Goal: Information Seeking & Learning: Compare options

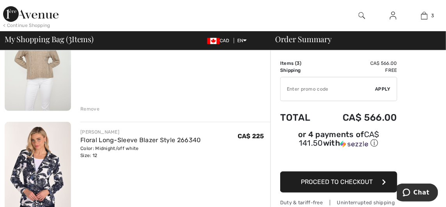
scroll to position [102, 0]
click at [89, 108] on div "Remove" at bounding box center [89, 109] width 19 height 7
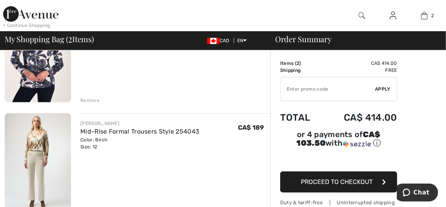
scroll to position [112, 0]
click at [45, 165] on img at bounding box center [38, 162] width 66 height 99
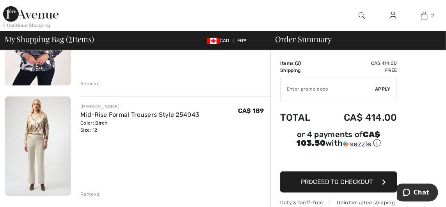
scroll to position [145, 0]
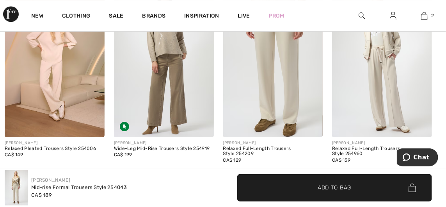
scroll to position [796, 0]
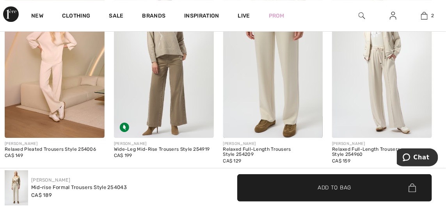
click at [271, 97] on img at bounding box center [273, 63] width 100 height 150
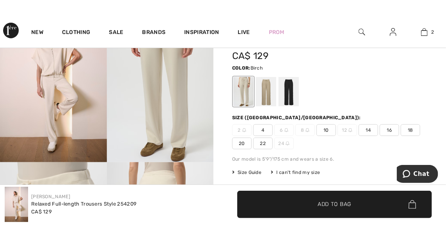
scroll to position [102, 0]
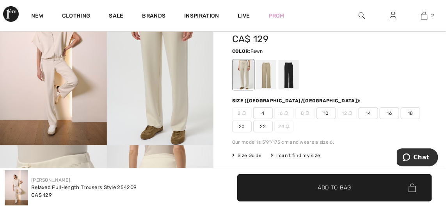
click at [265, 78] on div at bounding box center [266, 74] width 20 height 29
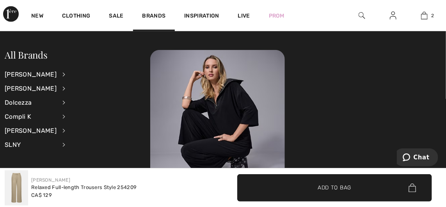
scroll to position [239, 0]
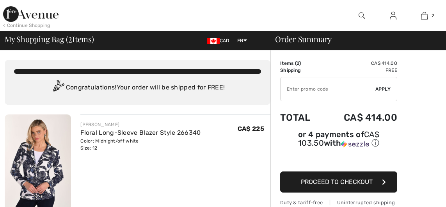
scroll to position [105, 0]
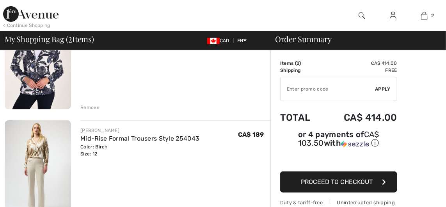
click at [39, 182] on img at bounding box center [38, 169] width 66 height 99
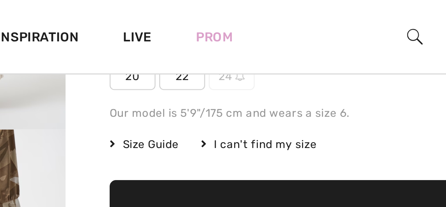
scroll to position [192, 0]
click at [252, 60] on span "Size Guide" at bounding box center [246, 61] width 29 height 7
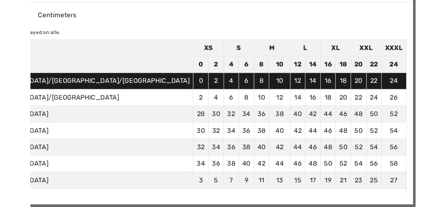
scroll to position [198, 0]
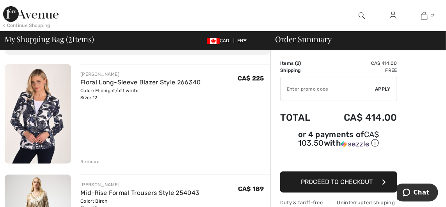
click at [57, 132] on img at bounding box center [38, 113] width 66 height 99
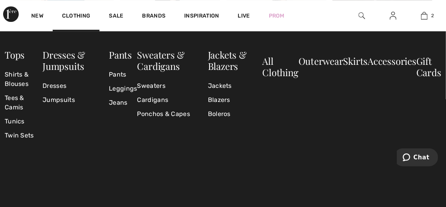
scroll to position [2898, 0]
click at [14, 76] on link "Shirts & Blouses" at bounding box center [24, 78] width 38 height 23
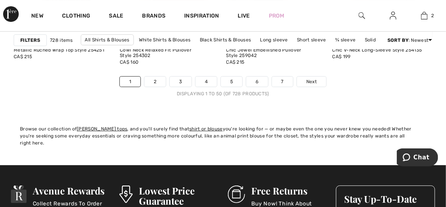
scroll to position [3093, 0]
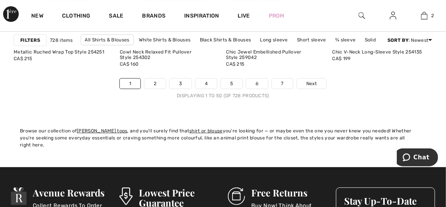
click at [158, 82] on link "2" at bounding box center [154, 83] width 21 height 10
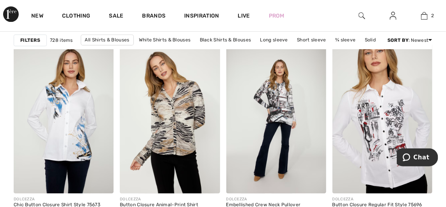
scroll to position [2747, 0]
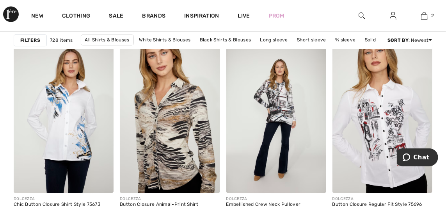
click at [172, 161] on img at bounding box center [170, 118] width 100 height 150
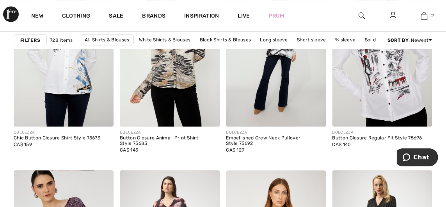
scroll to position [2813, 0]
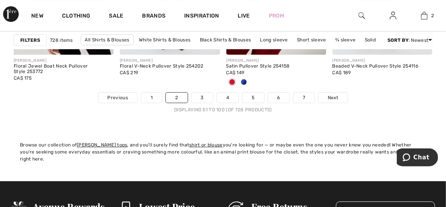
click at [202, 96] on link "3" at bounding box center [202, 97] width 21 height 10
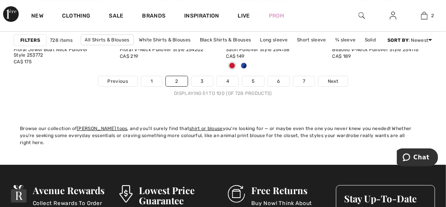
scroll to position [3112, 0]
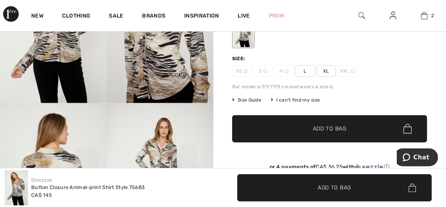
scroll to position [144, 0]
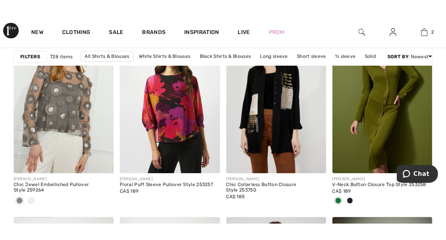
scroll to position [2784, 0]
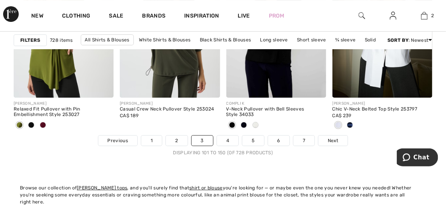
click at [227, 140] on link "4" at bounding box center [227, 140] width 21 height 10
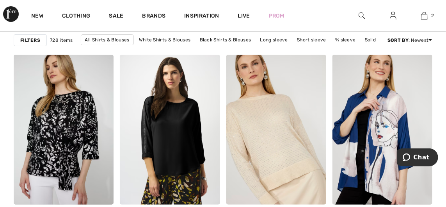
scroll to position [2087, 0]
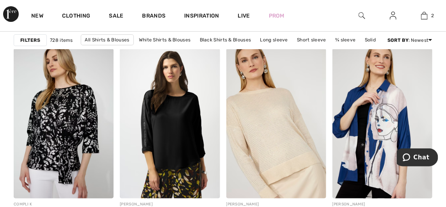
click at [281, 154] on img at bounding box center [276, 123] width 100 height 150
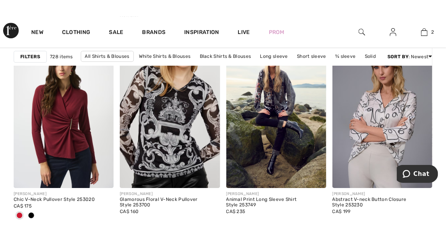
scroll to position [2962, 0]
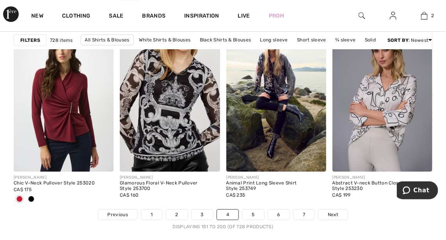
click at [255, 206] on link "5" at bounding box center [252, 214] width 21 height 10
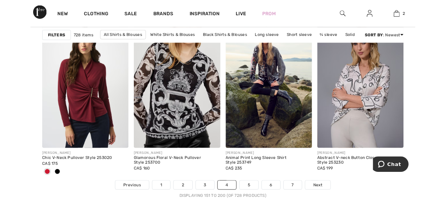
scroll to position [2995, 0]
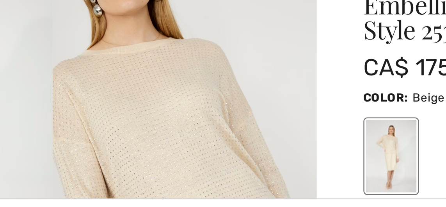
scroll to position [26, 0]
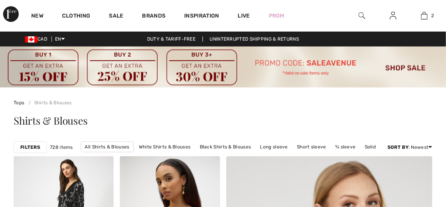
checkbox input "true"
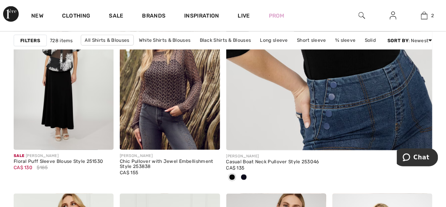
scroll to position [348, 0]
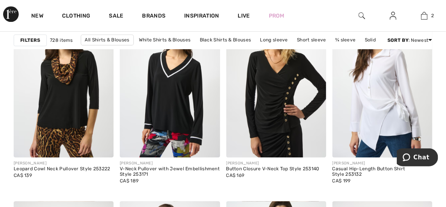
scroll to position [2783, 0]
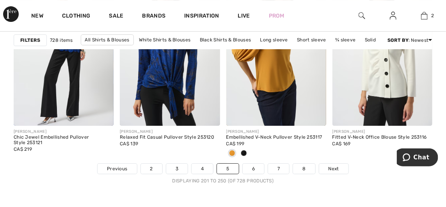
click at [254, 167] on link "6" at bounding box center [253, 168] width 21 height 10
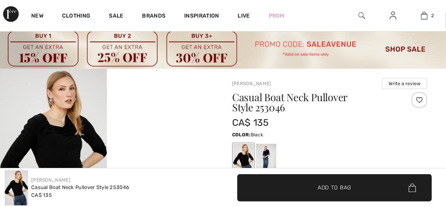
click at [270, 157] on div at bounding box center [266, 158] width 20 height 29
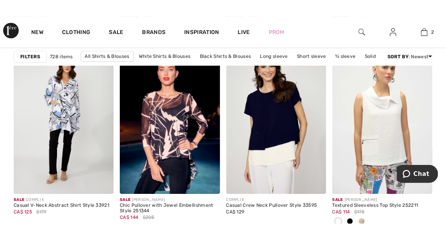
scroll to position [2957, 0]
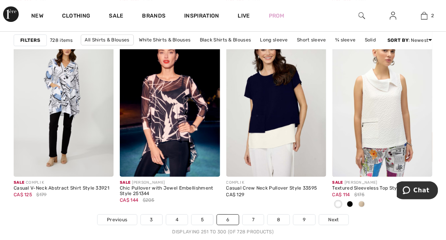
click at [254, 206] on link "7" at bounding box center [253, 219] width 21 height 10
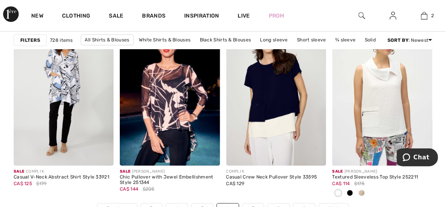
scroll to position [2990, 0]
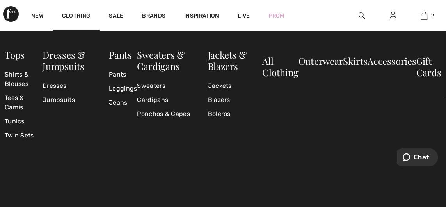
scroll to position [2076, 0]
click at [158, 86] on link "Sweaters" at bounding box center [172, 86] width 71 height 14
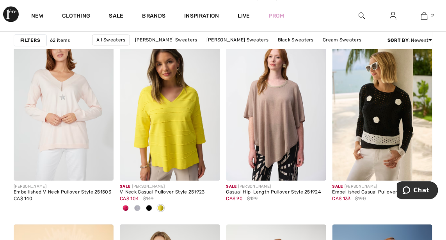
scroll to position [2760, 0]
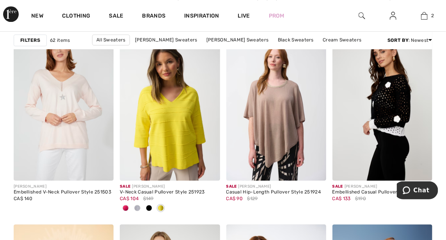
click at [382, 140] on img at bounding box center [382, 105] width 100 height 150
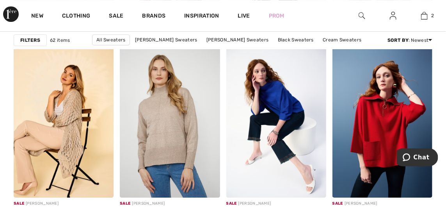
scroll to position [2936, 0]
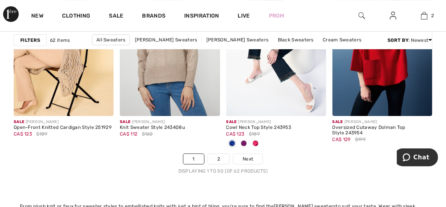
click at [220, 158] on link "2" at bounding box center [218, 159] width 21 height 10
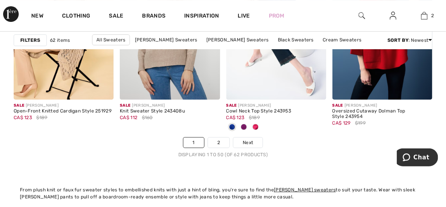
scroll to position [3051, 0]
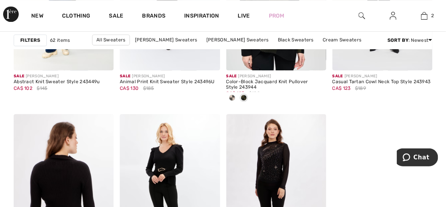
scroll to position [623, 0]
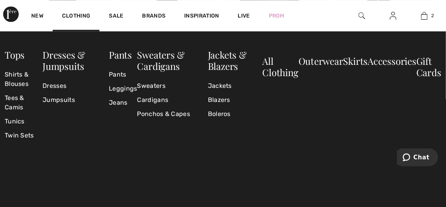
click at [220, 84] on link "Jackets" at bounding box center [235, 86] width 55 height 14
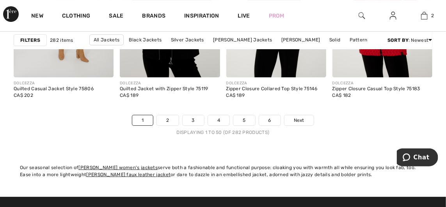
scroll to position [3056, 0]
click at [166, 119] on link "2" at bounding box center [167, 120] width 21 height 10
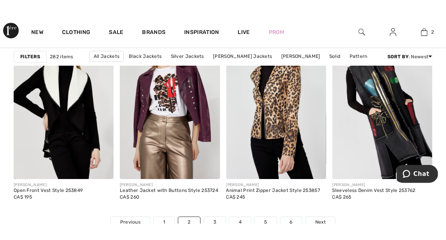
scroll to position [2972, 0]
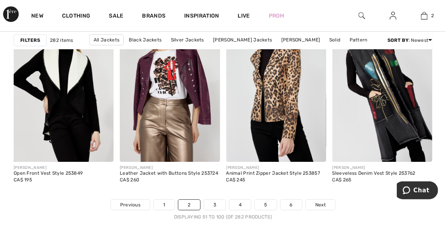
click at [218, 208] on link "3" at bounding box center [214, 204] width 21 height 10
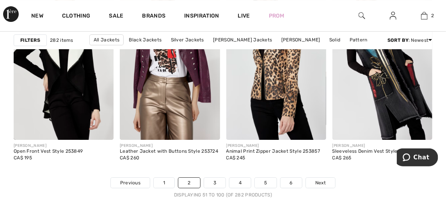
scroll to position [3005, 0]
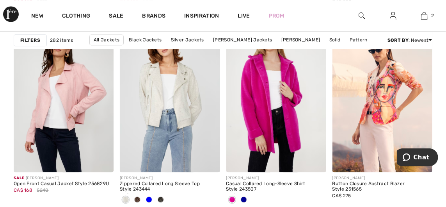
scroll to position [2769, 0]
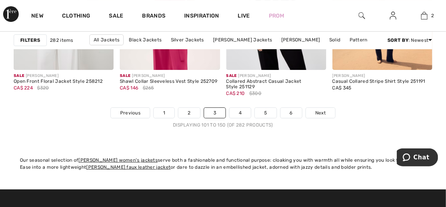
click at [238, 114] on link "4" at bounding box center [239, 113] width 21 height 10
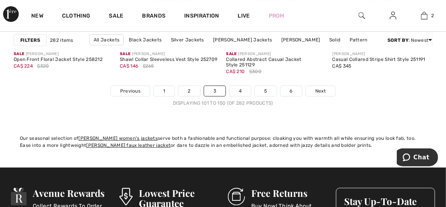
scroll to position [3097, 0]
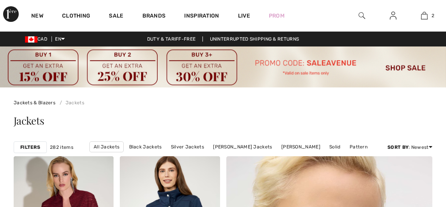
checkbox input "true"
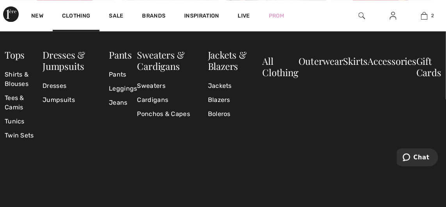
scroll to position [650, 0]
click at [75, 12] on link "Clothing" at bounding box center [76, 16] width 28 height 8
click at [77, 14] on link "Clothing" at bounding box center [76, 16] width 28 height 8
click at [230, 98] on link "Blazers" at bounding box center [235, 100] width 55 height 14
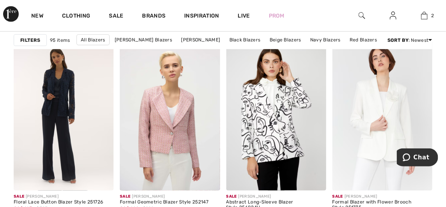
scroll to position [2289, 0]
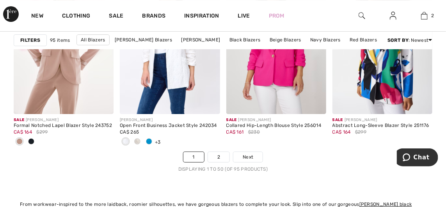
click at [222, 156] on link "2" at bounding box center [218, 157] width 21 height 10
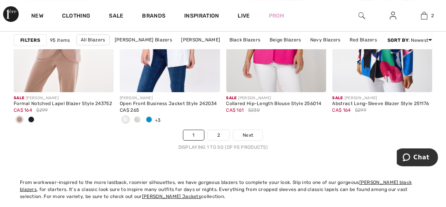
scroll to position [3053, 0]
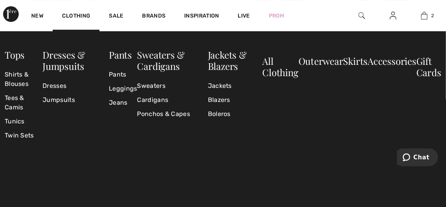
click at [78, 14] on link "Clothing" at bounding box center [76, 16] width 28 height 8
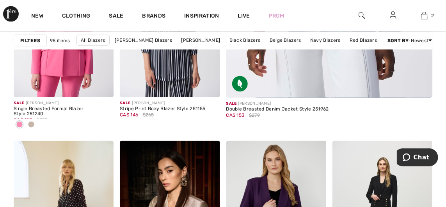
scroll to position [395, 0]
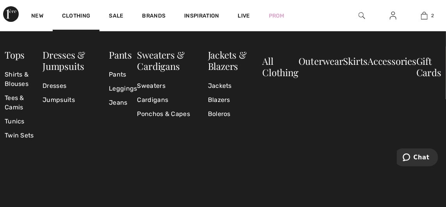
click at [162, 101] on link "Cardigans" at bounding box center [172, 100] width 71 height 14
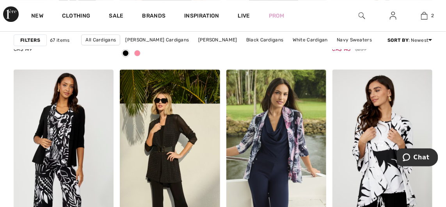
scroll to position [2915, 0]
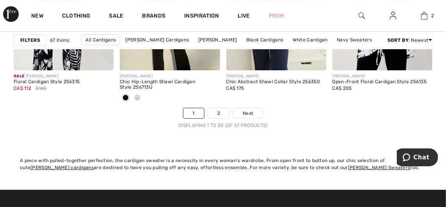
click at [217, 112] on link "2" at bounding box center [218, 113] width 21 height 10
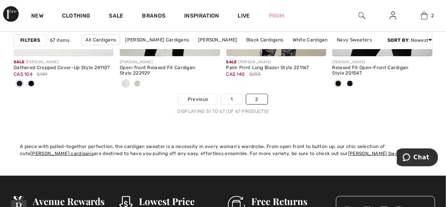
scroll to position [1187, 0]
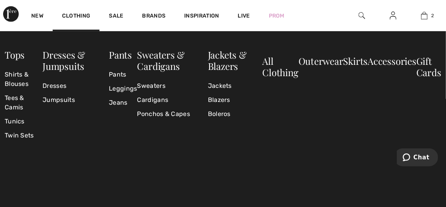
click at [176, 112] on link "Ponchos & Capes" at bounding box center [172, 114] width 71 height 14
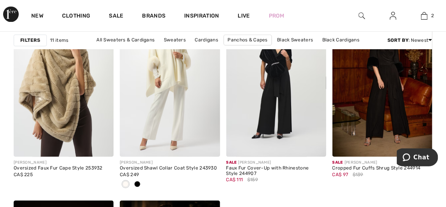
scroll to position [519, 0]
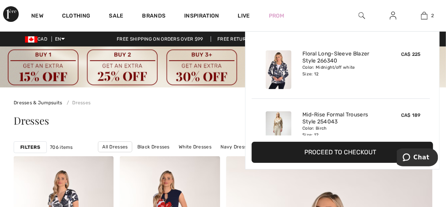
click at [374, 85] on div "Floral Long-Sleeve Blazer Style 266340 Color: Midnight/off white Size: 12" at bounding box center [340, 69] width 83 height 45
click at [357, 155] on button "Proceed to Checkout" at bounding box center [342, 152] width 181 height 21
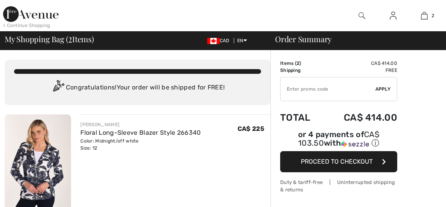
click at [87, 154] on div "[PERSON_NAME] Floral Long-Sleeve Blazer Style 266340 Color: Midnight/off white …" at bounding box center [175, 164] width 190 height 101
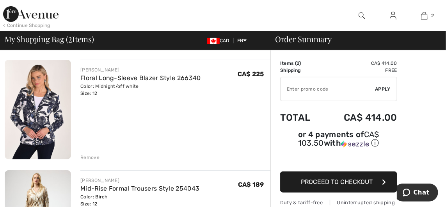
click at [89, 157] on div "Remove" at bounding box center [89, 157] width 19 height 7
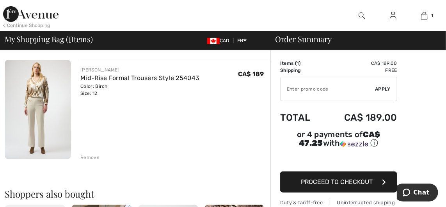
click at [44, 118] on img at bounding box center [38, 109] width 66 height 99
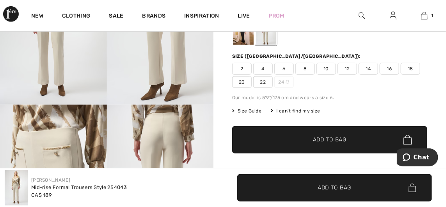
scroll to position [142, 0]
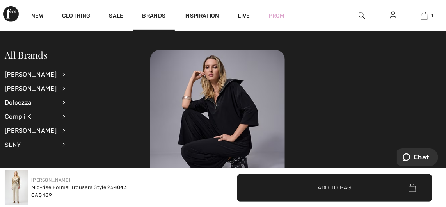
click at [151, 20] on link "Brands" at bounding box center [153, 16] width 23 height 8
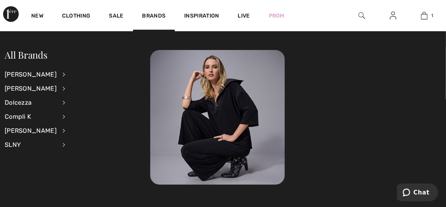
click at [23, 104] on div "Dolcezza" at bounding box center [31, 103] width 52 height 14
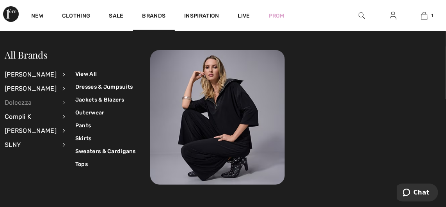
click at [108, 152] on link "Sweaters & Cardigans" at bounding box center [105, 151] width 60 height 13
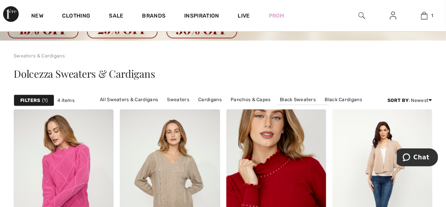
scroll to position [46, 0]
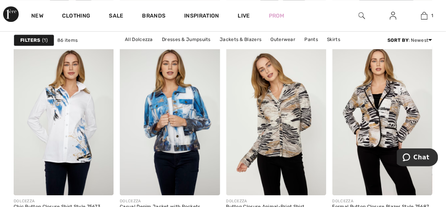
scroll to position [2867, 0]
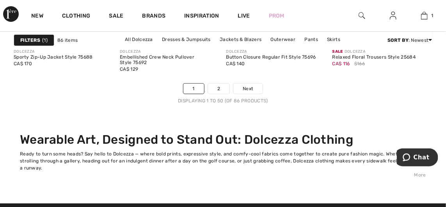
click at [219, 91] on link "2" at bounding box center [218, 88] width 21 height 10
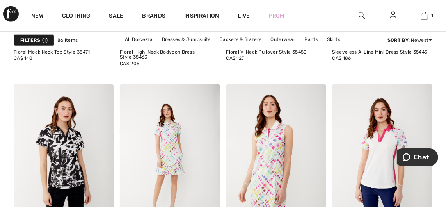
scroll to position [1324, 0]
